Goal: Information Seeking & Learning: Learn about a topic

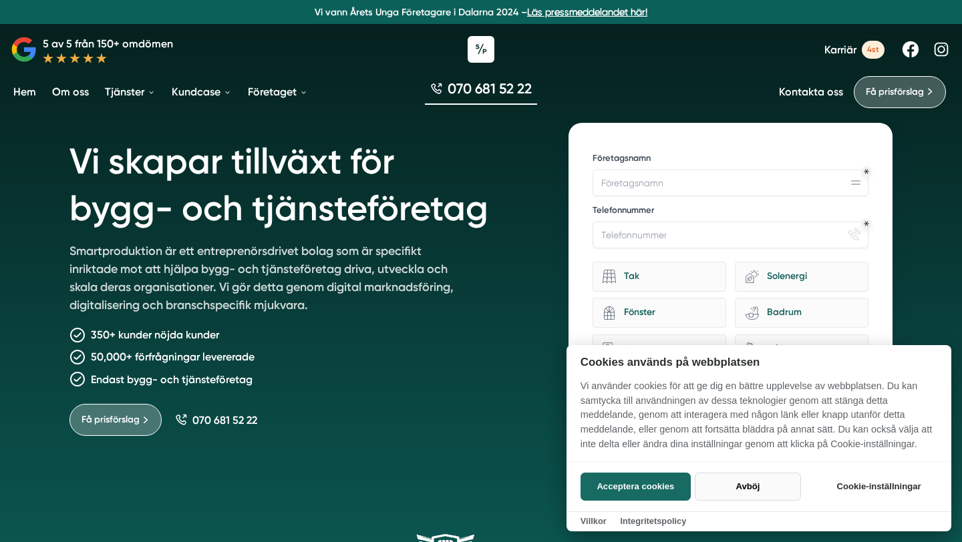
click at [785, 487] on button "Avböj" at bounding box center [747, 487] width 106 height 28
checkbox input "false"
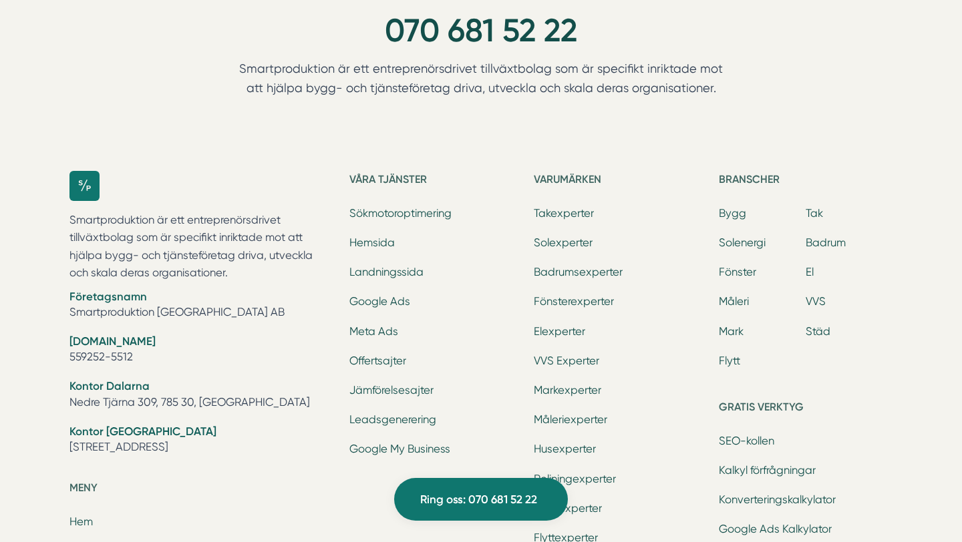
scroll to position [4365, 0]
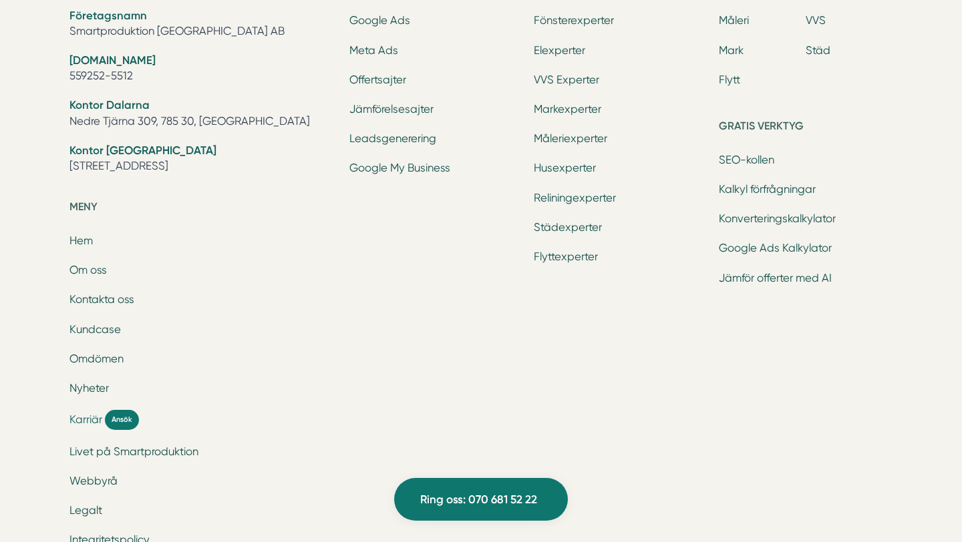
click at [91, 410] on link "Karriär Ansök" at bounding box center [201, 419] width 264 height 19
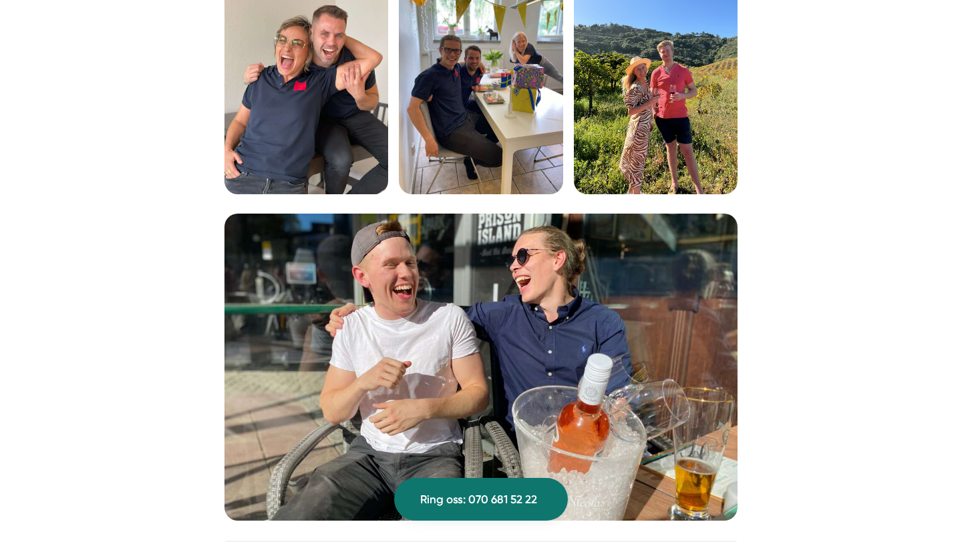
scroll to position [4680, 0]
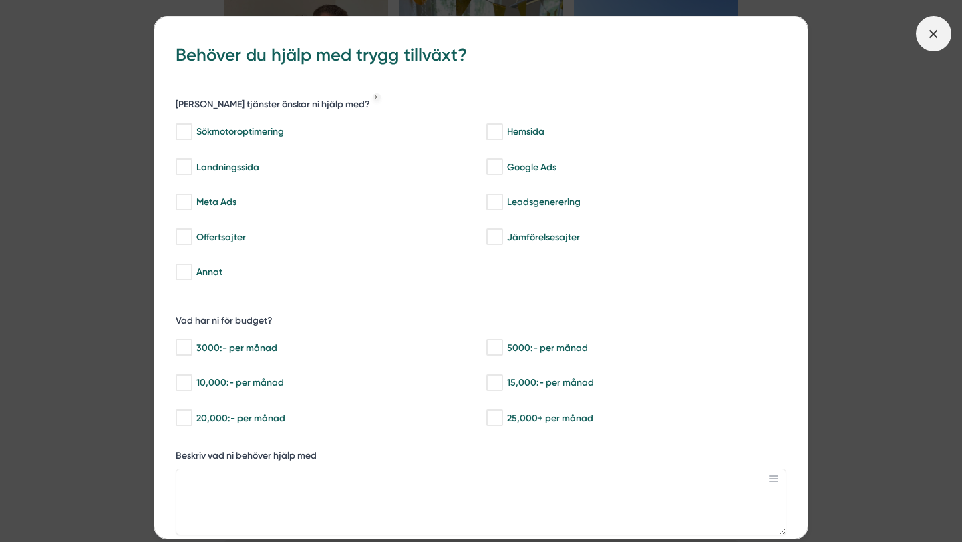
click at [937, 43] on span at bounding box center [932, 33] width 35 height 35
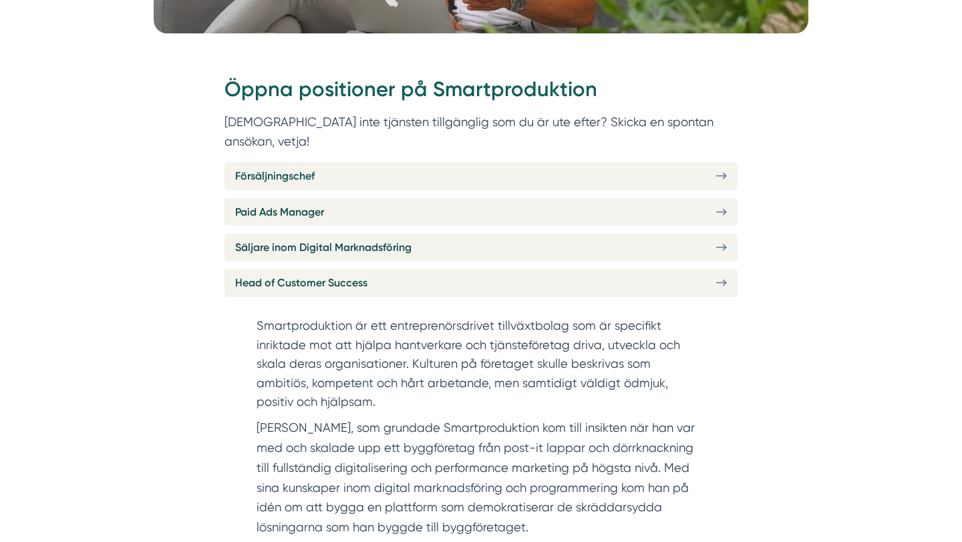
scroll to position [451, 0]
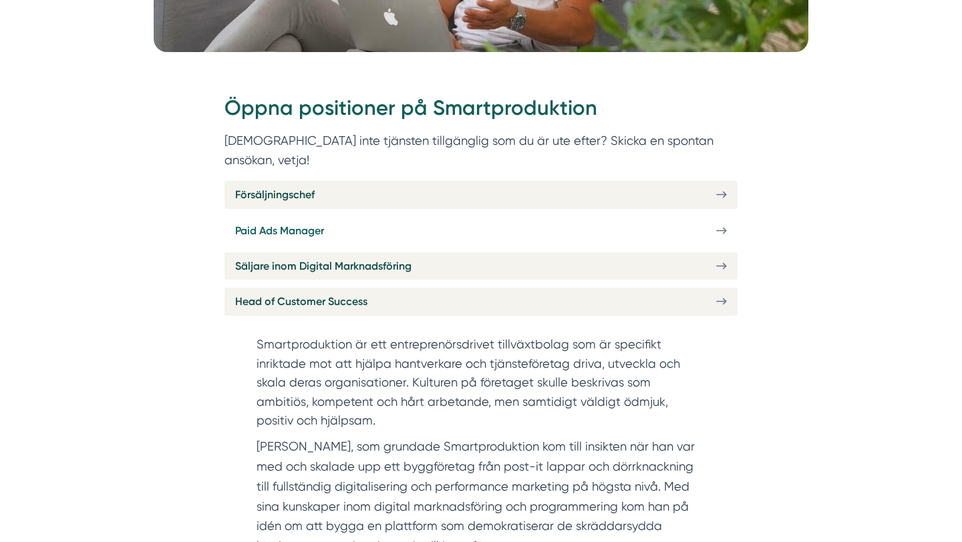
click at [354, 217] on link "Paid Ads Manager" at bounding box center [480, 230] width 513 height 27
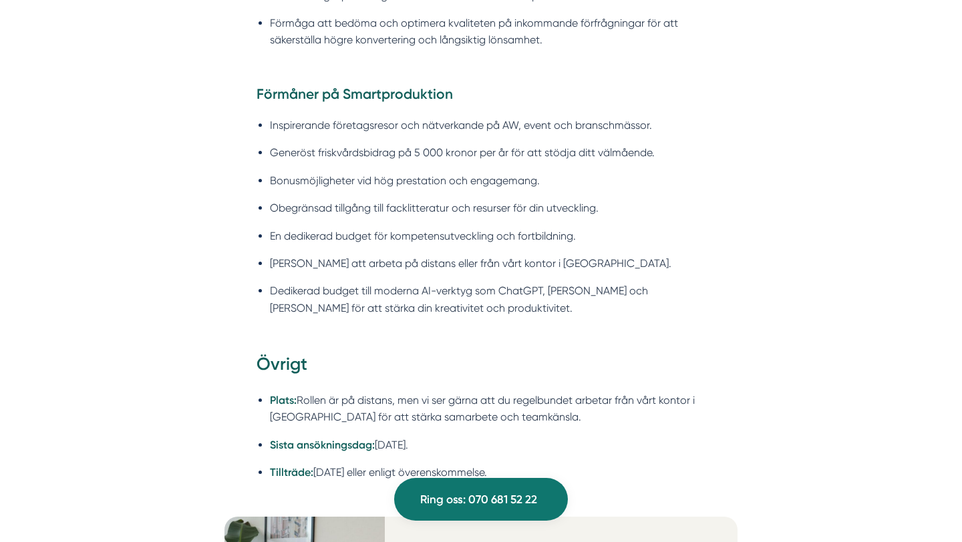
scroll to position [1866, 0]
